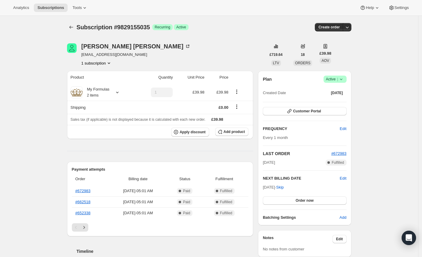
click at [345, 83] on span "Success Active |" at bounding box center [334, 79] width 23 height 7
click at [321, 100] on span "Cancel subscription" at bounding box center [334, 101] width 34 height 4
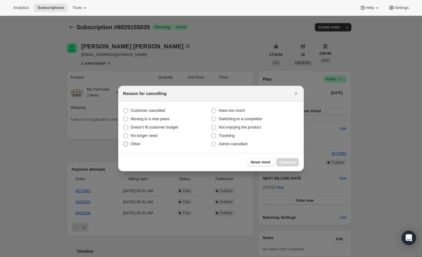
click at [129, 146] on label "Other" at bounding box center [167, 144] width 88 height 8
click at [124, 142] on input "Other" at bounding box center [123, 142] width 0 height 0
radio input "true"
click at [283, 160] on span "Continue" at bounding box center [288, 162] width 16 height 5
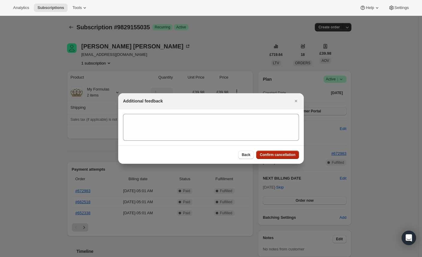
click at [273, 154] on span "Confirm cancellation" at bounding box center [278, 155] width 36 height 5
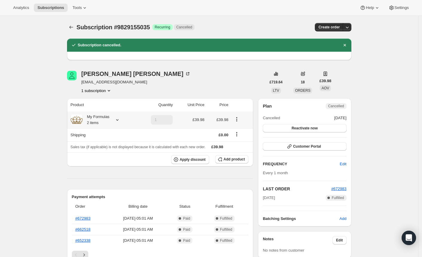
click at [120, 119] on icon at bounding box center [117, 120] width 6 height 6
